Goal: Obtain resource: Obtain resource

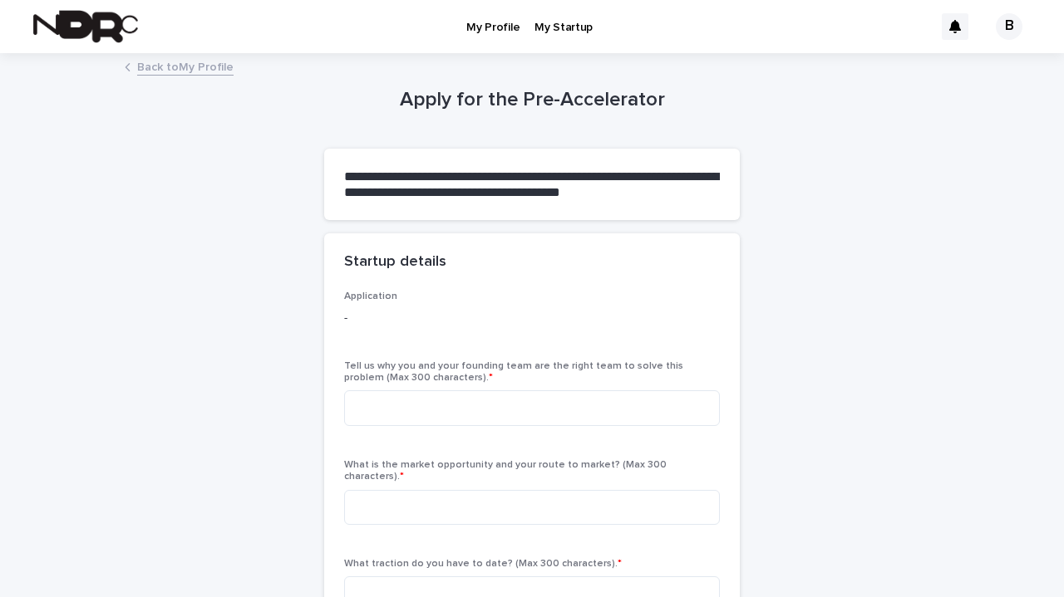
click at [156, 68] on link "Back to My Profile" at bounding box center [185, 66] width 96 height 19
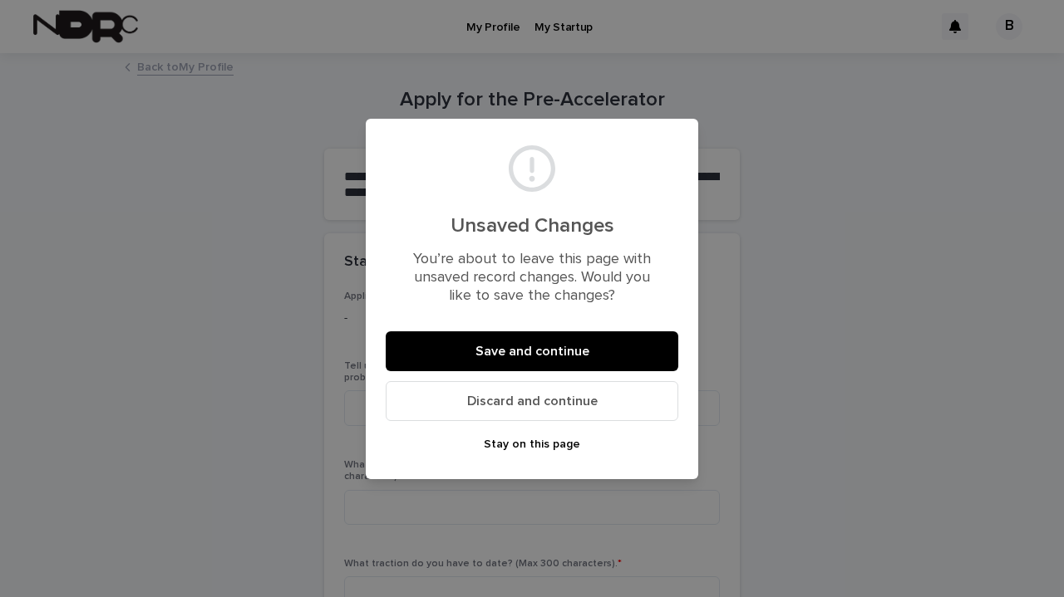
click at [461, 410] on button "Discard and continue" at bounding box center [532, 401] width 292 height 40
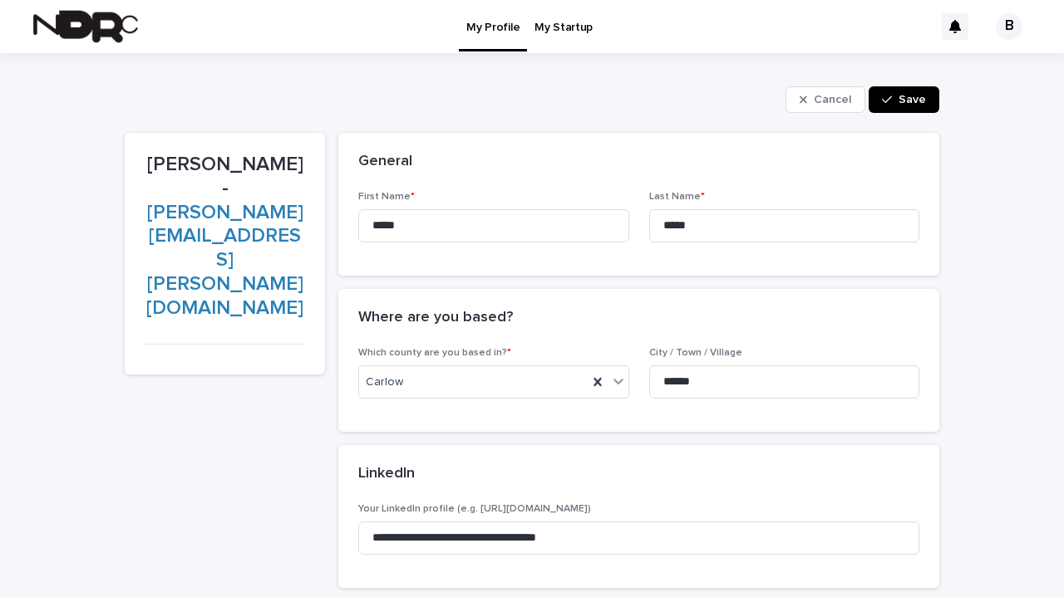
click at [560, 32] on p "My Startup" at bounding box center [563, 17] width 58 height 35
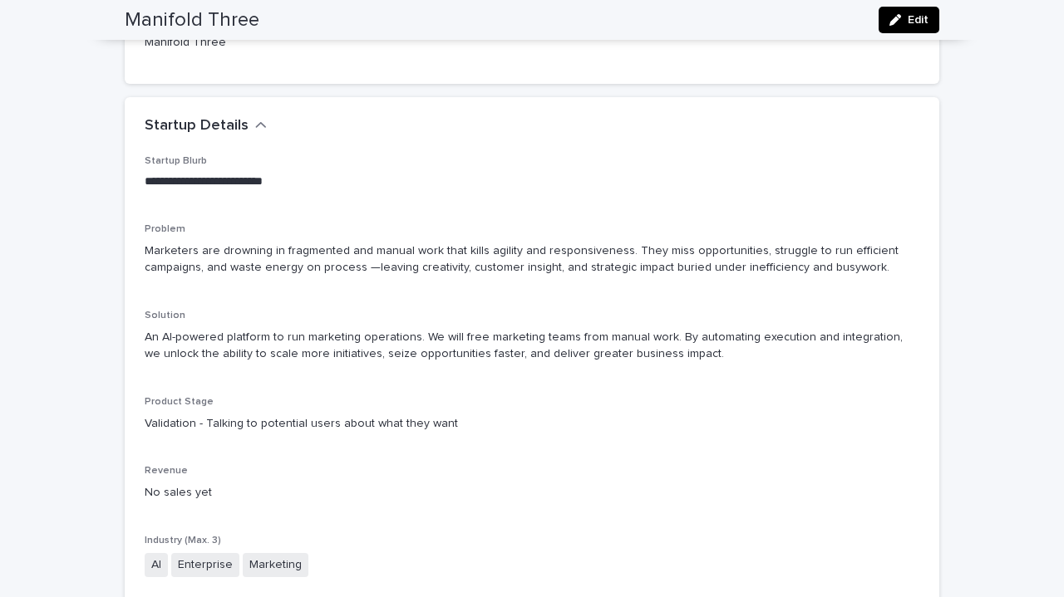
scroll to position [198, 0]
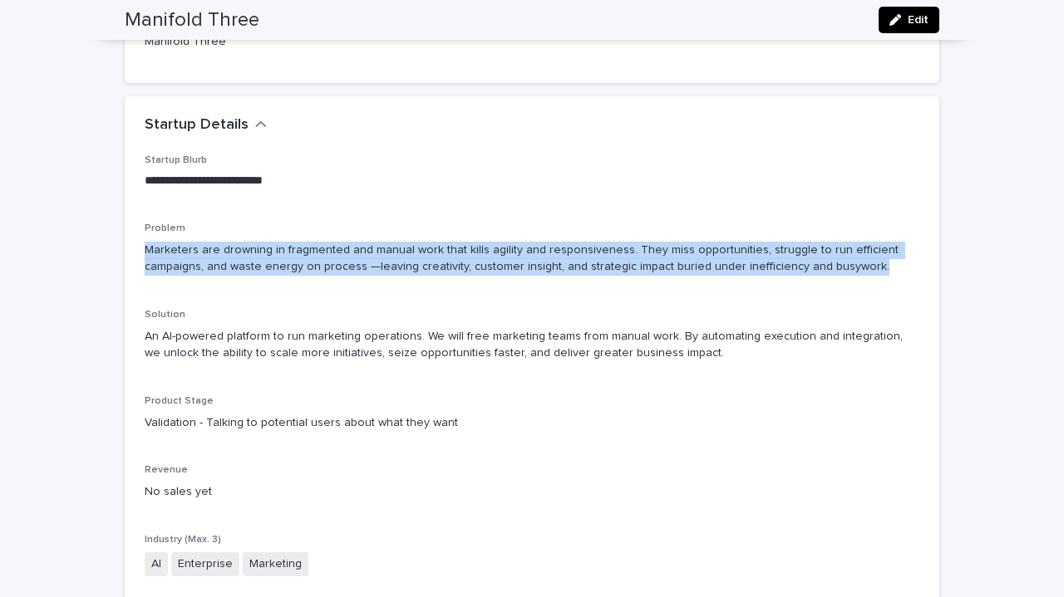
drag, startPoint x: 853, startPoint y: 267, endPoint x: 140, endPoint y: 256, distance: 713.9
click at [145, 256] on p "Marketers are drowning in fragmented and manual work that kills agility and res…" at bounding box center [532, 259] width 774 height 35
copy p "Marketers are drowning in fragmented and manual work that kills agility and res…"
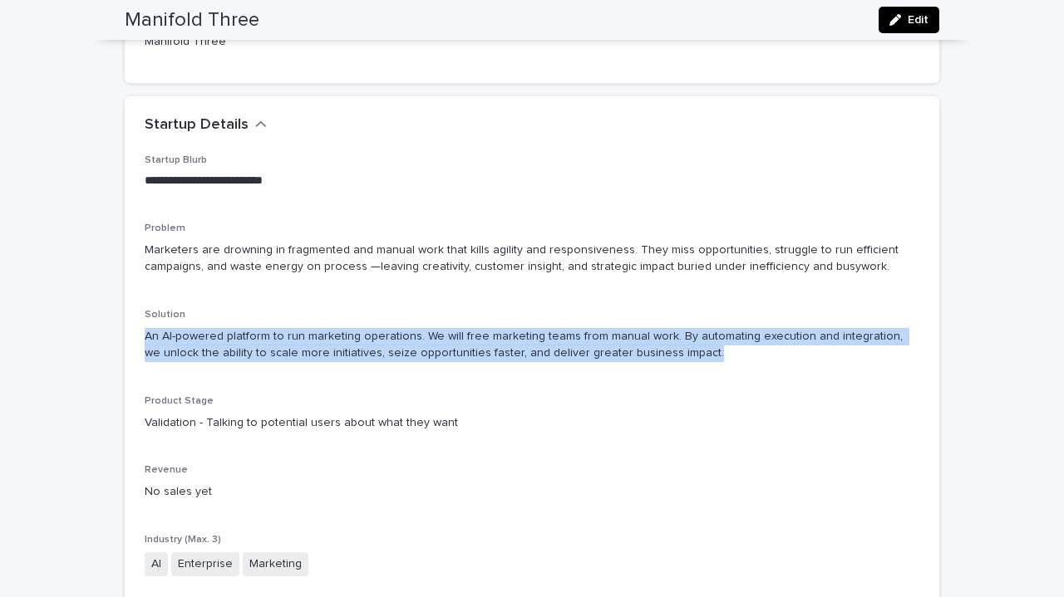
drag, startPoint x: 676, startPoint y: 355, endPoint x: 127, endPoint y: 342, distance: 549.4
click at [127, 342] on div "**********" at bounding box center [532, 488] width 814 height 666
copy p "An AI-powered platform to run marketing operations. We will free marketing team…"
